Goal: Entertainment & Leisure: Consume media (video, audio)

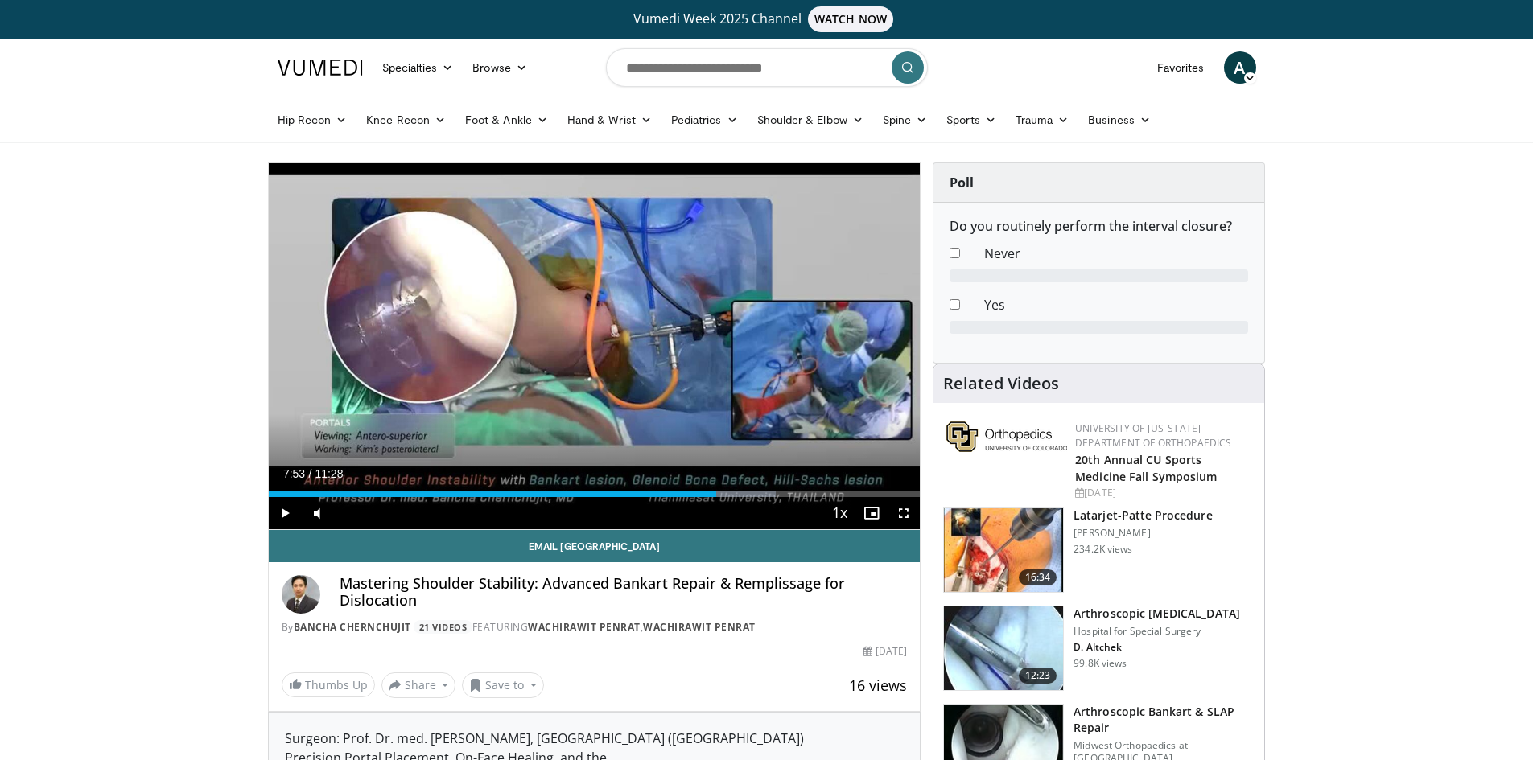
click at [282, 513] on span "Video Player" at bounding box center [285, 513] width 32 height 32
click at [284, 514] on span "Video Player" at bounding box center [285, 513] width 32 height 32
click at [760, 493] on div "Progress Bar" at bounding box center [761, 494] width 2 height 6
click at [794, 489] on div "Loaded : 77.82% 08:55 09:15" at bounding box center [595, 489] width 652 height 15
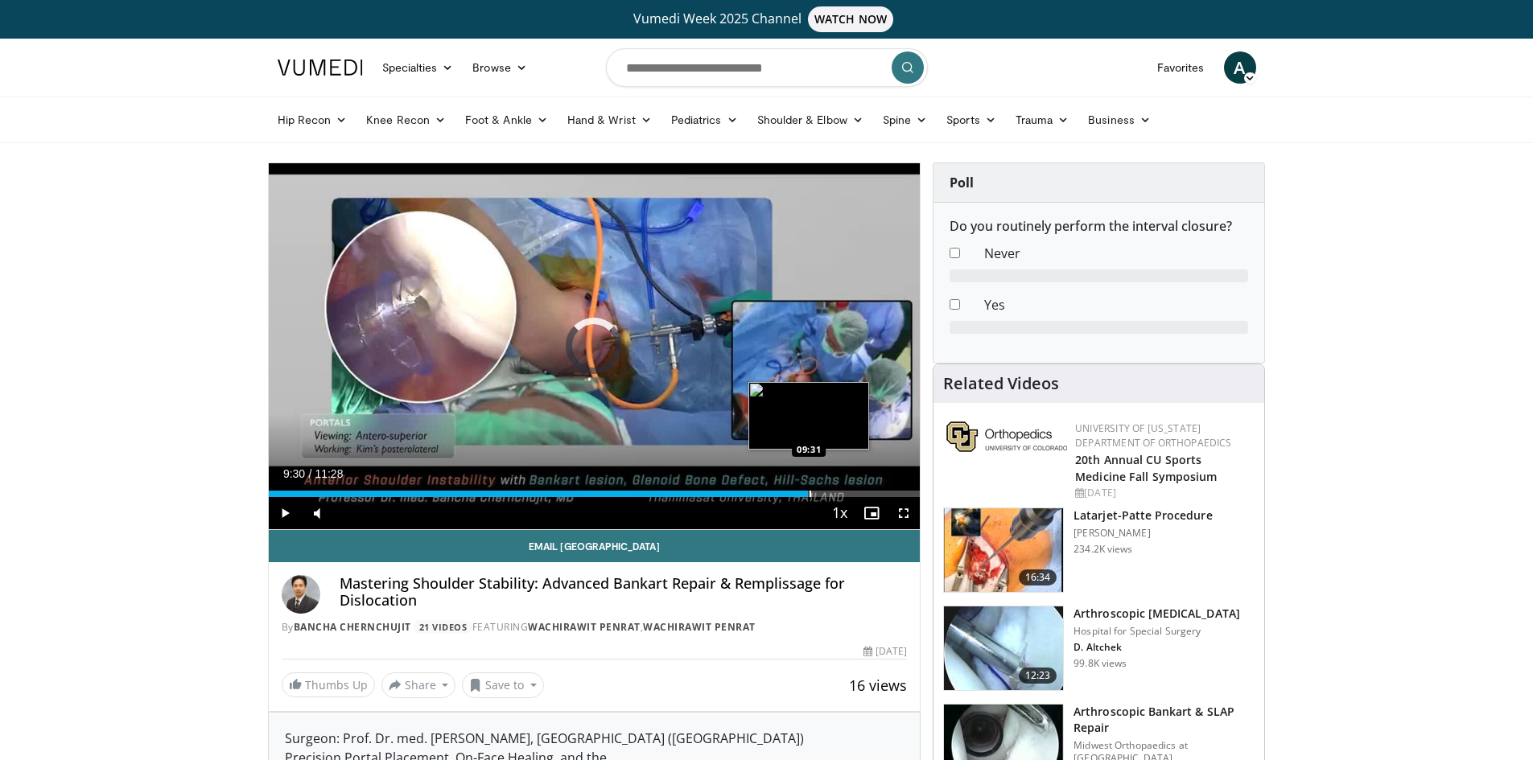
click at [810, 493] on div "Progress Bar" at bounding box center [811, 494] width 2 height 6
click at [884, 491] on div "Progress Bar" at bounding box center [885, 494] width 2 height 6
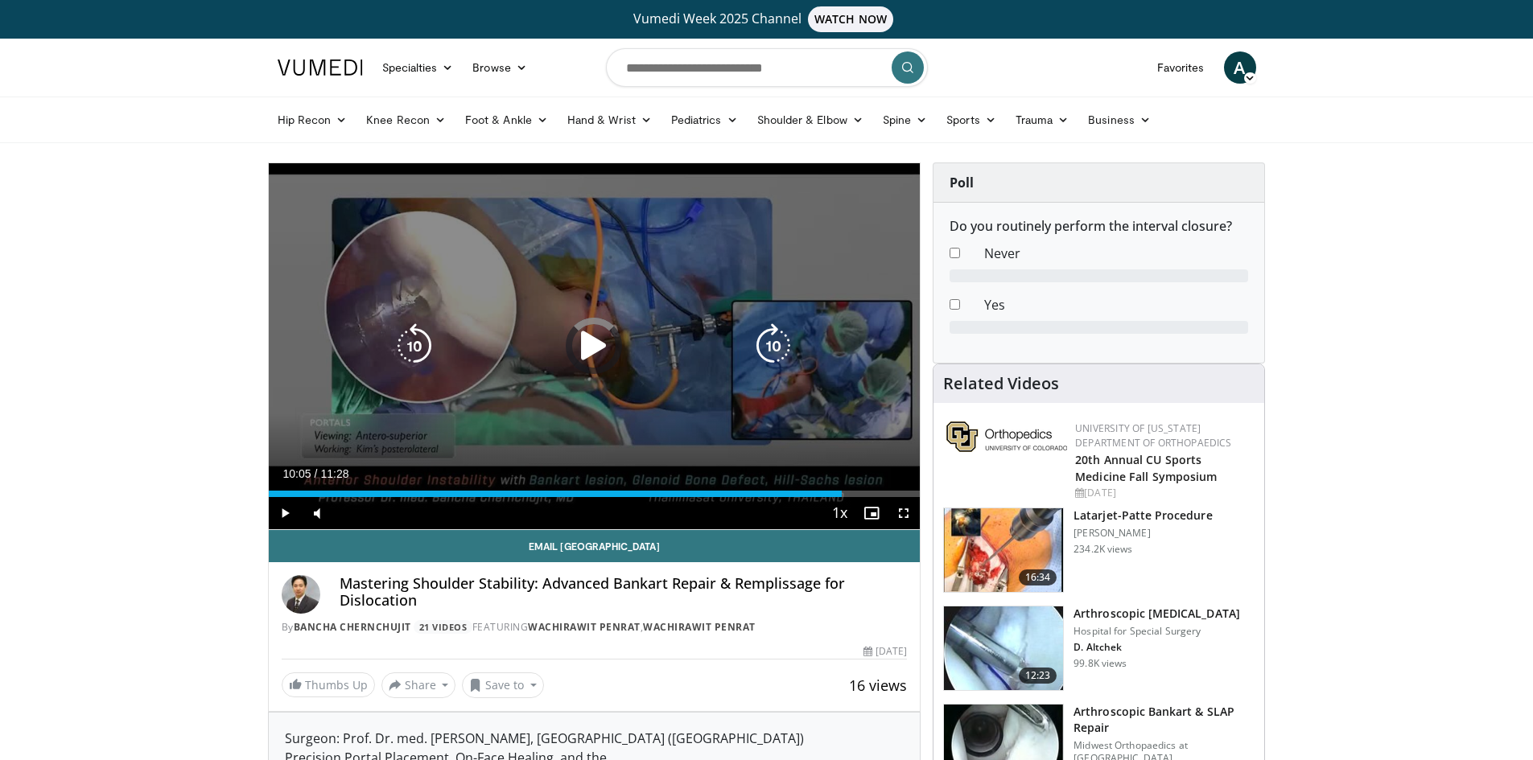
click at [842, 492] on div "10:05" at bounding box center [556, 494] width 574 height 6
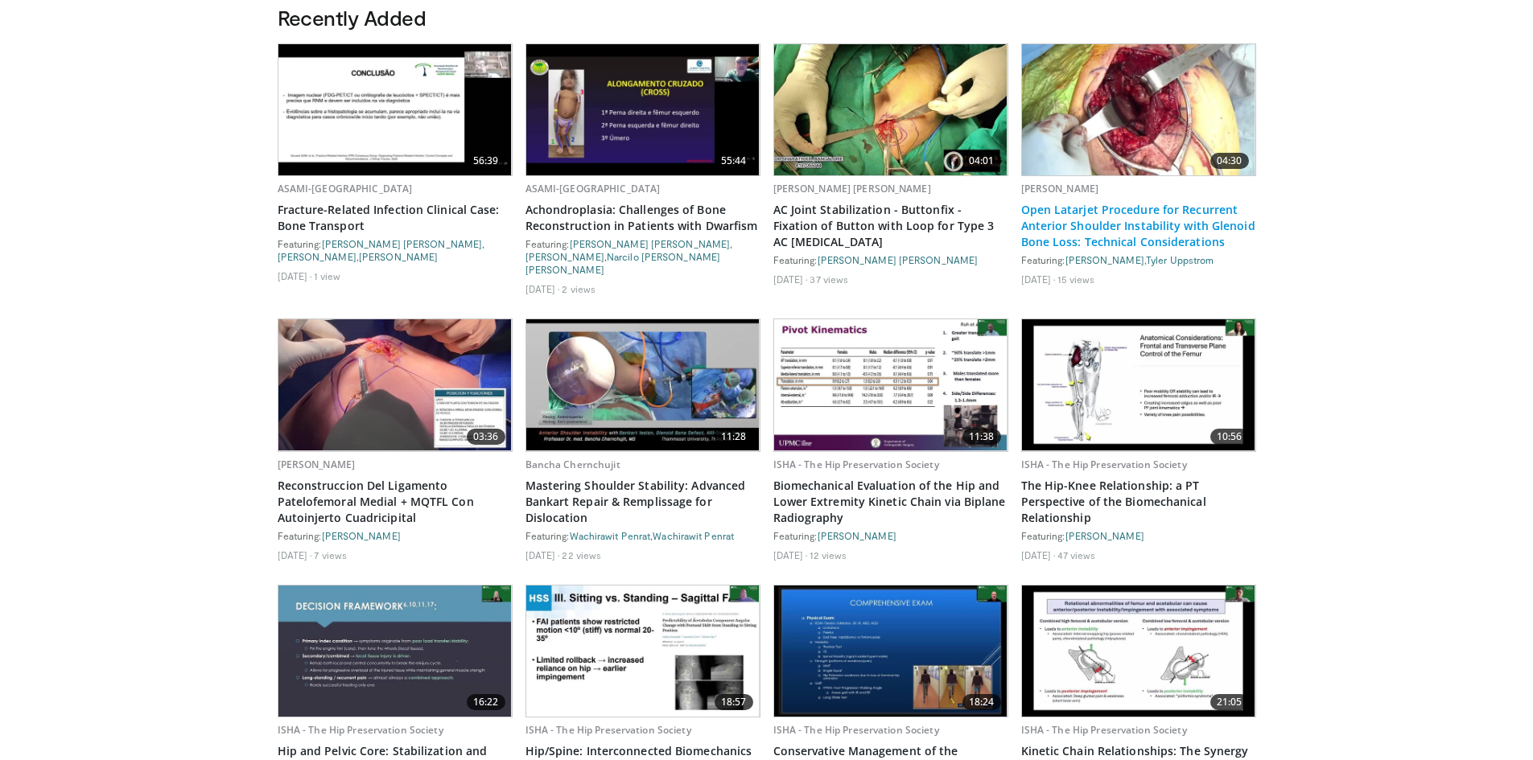
scroll to position [960, 0]
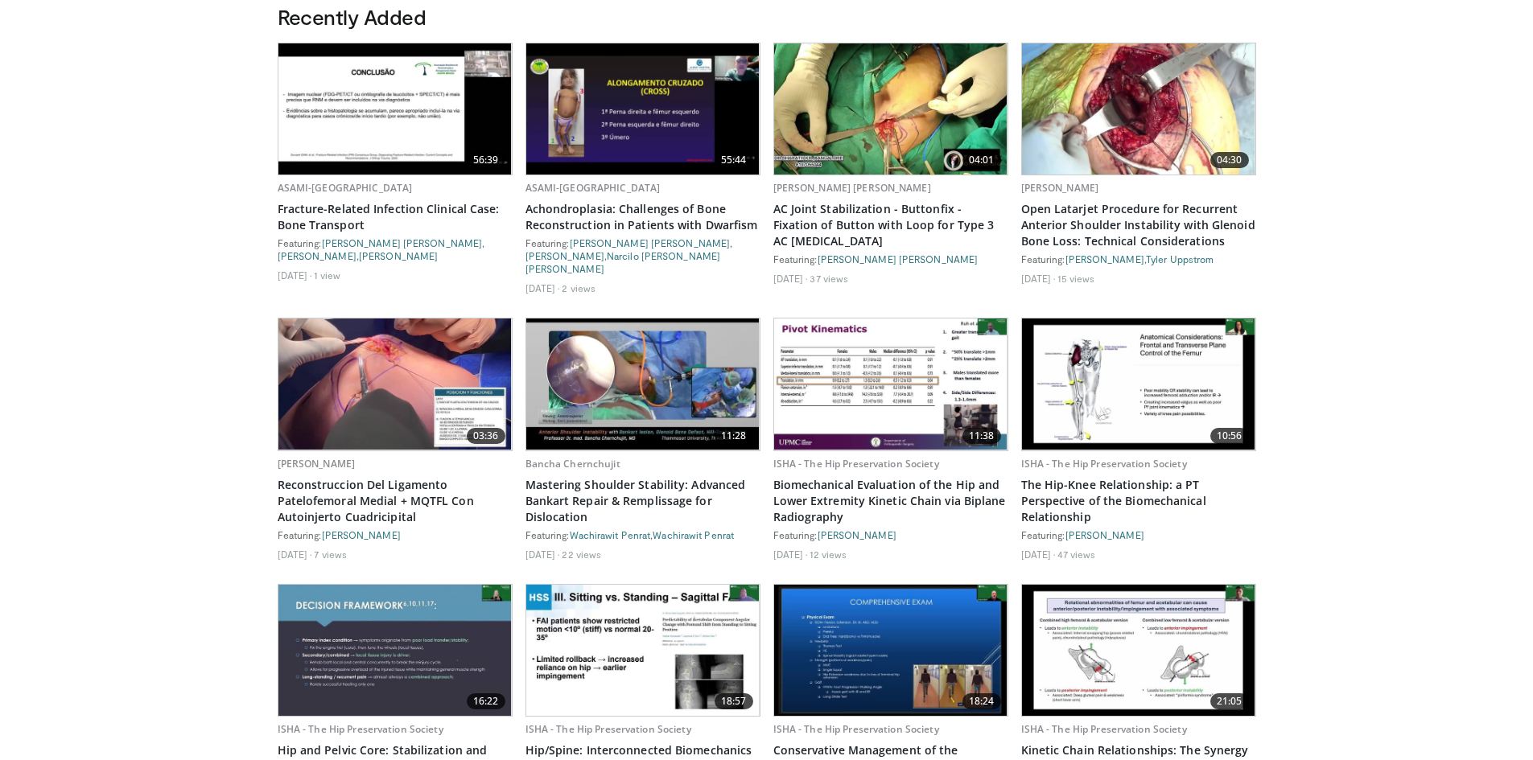
click at [1115, 114] on img at bounding box center [1138, 108] width 233 height 131
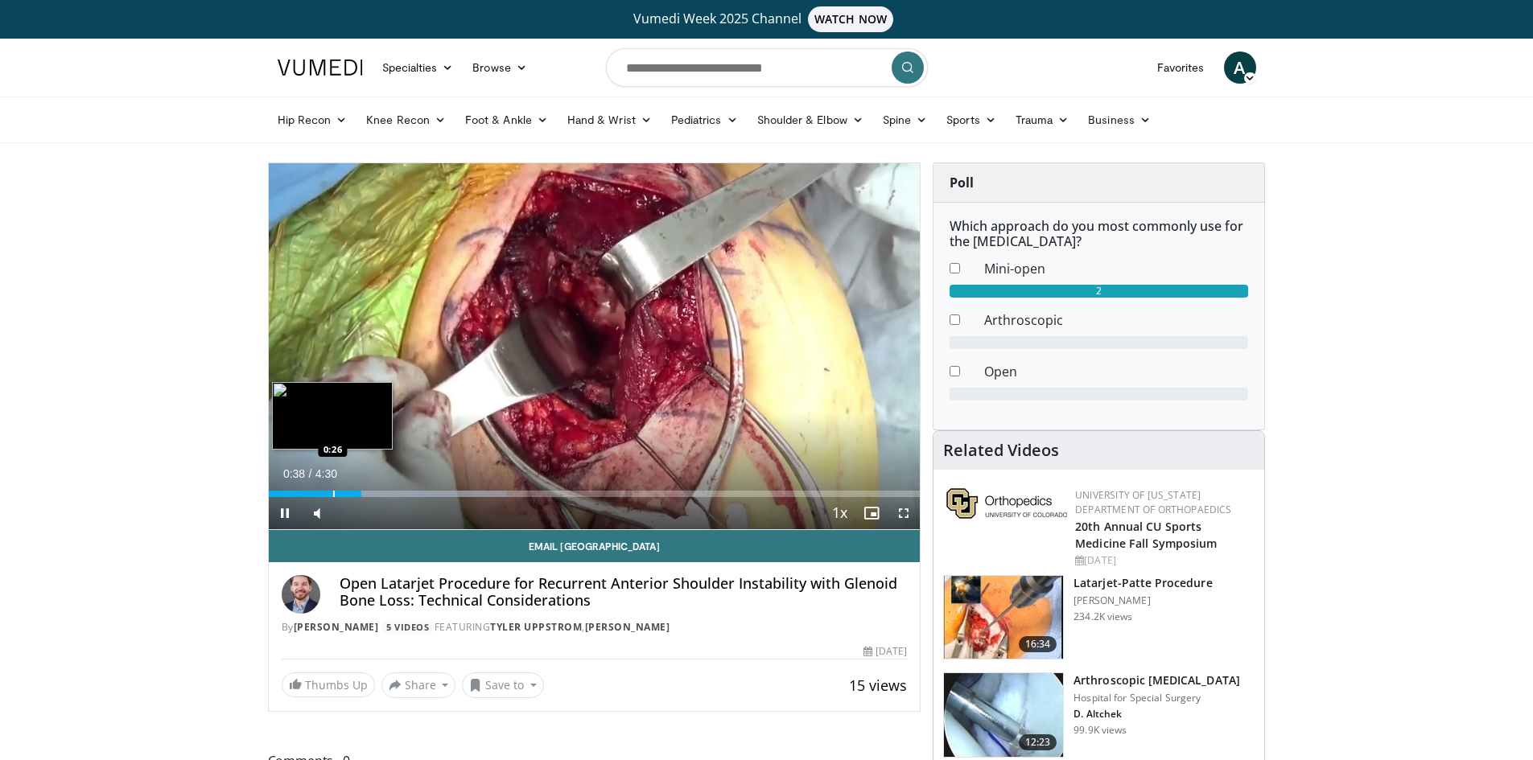
click at [333, 492] on div "Progress Bar" at bounding box center [334, 494] width 2 height 6
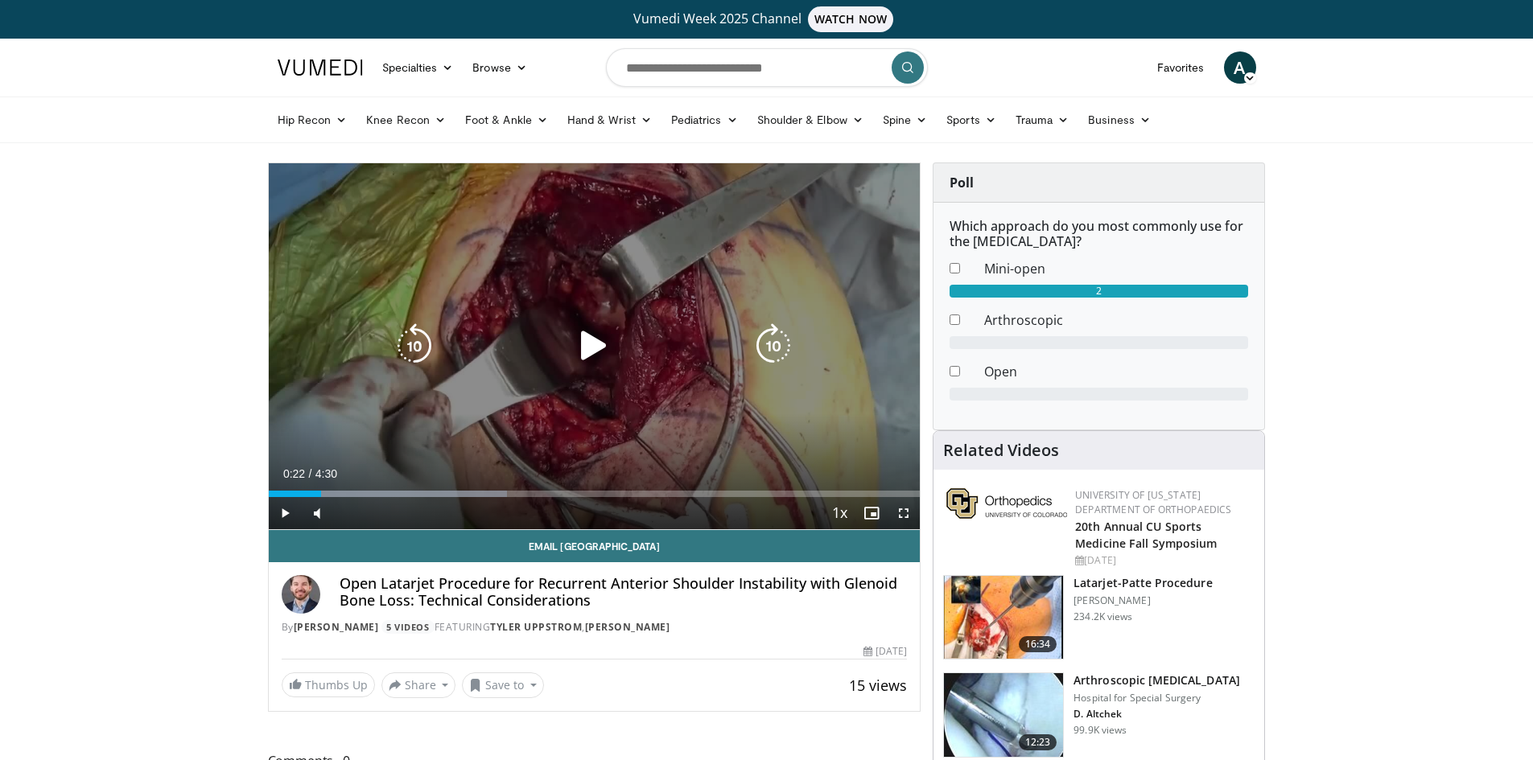
click at [321, 496] on div "0:22" at bounding box center [295, 494] width 53 height 6
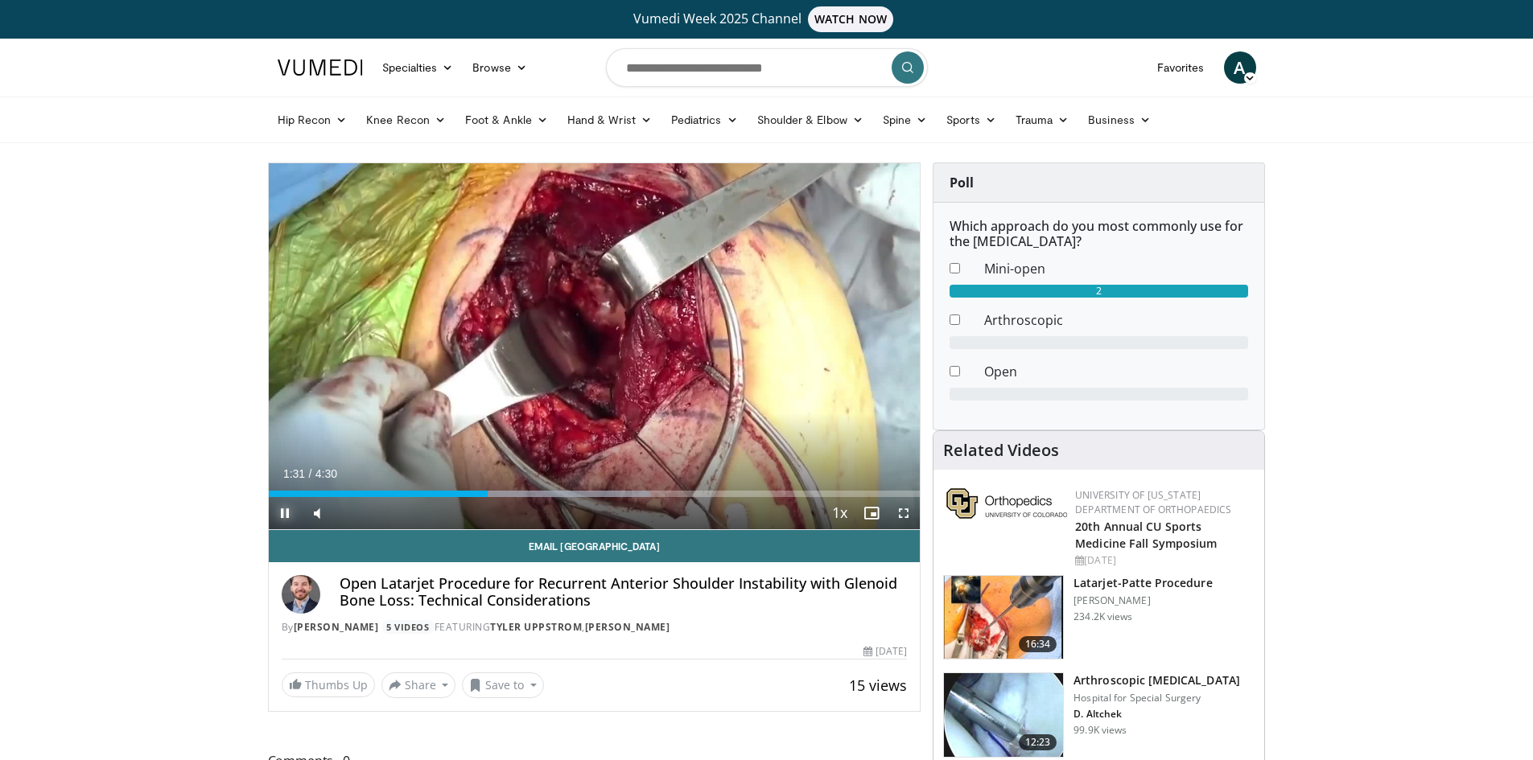
click at [281, 509] on span "Video Player" at bounding box center [285, 513] width 32 height 32
